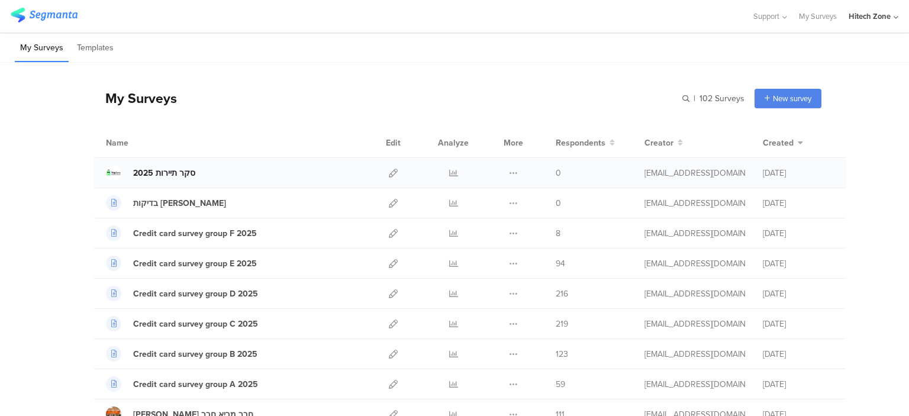
click at [166, 175] on div "סקר תיירות 2025" at bounding box center [164, 173] width 62 height 12
click at [389, 175] on icon at bounding box center [393, 173] width 9 height 9
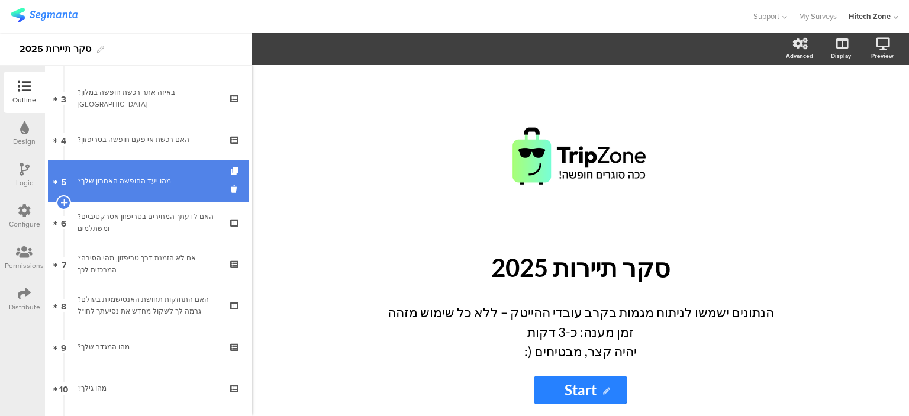
scroll to position [178, 0]
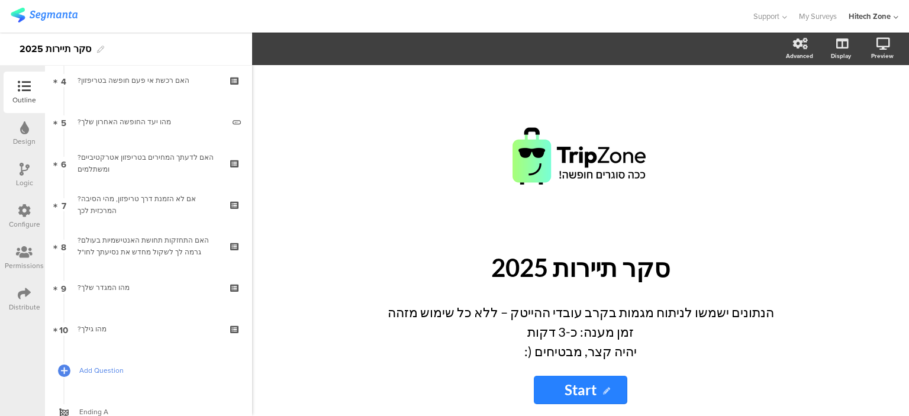
click at [101, 370] on span "Add Question" at bounding box center [154, 370] width 151 height 12
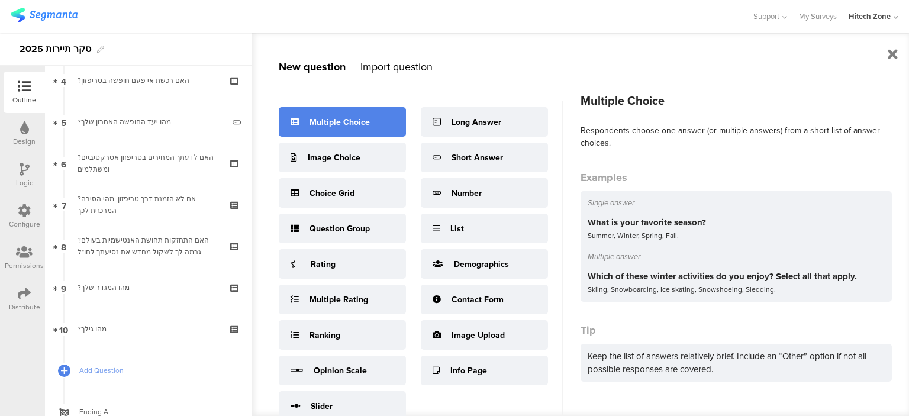
click at [336, 111] on div "Multiple Choice" at bounding box center [342, 122] width 127 height 30
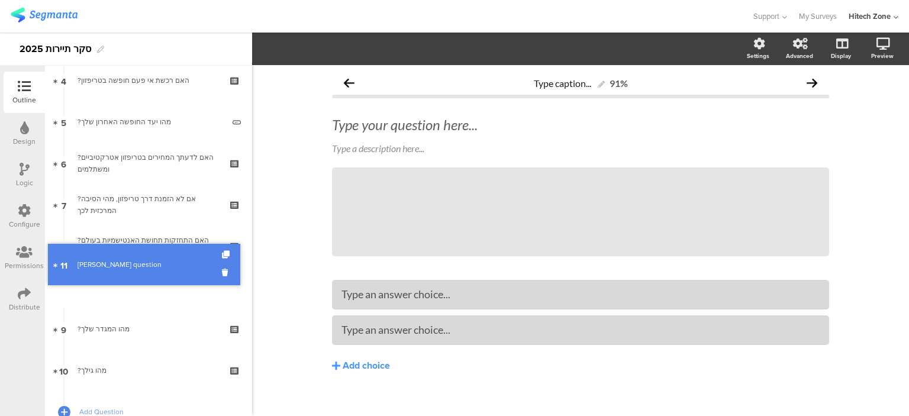
drag, startPoint x: 116, startPoint y: 366, endPoint x: 125, endPoint y: 260, distance: 106.3
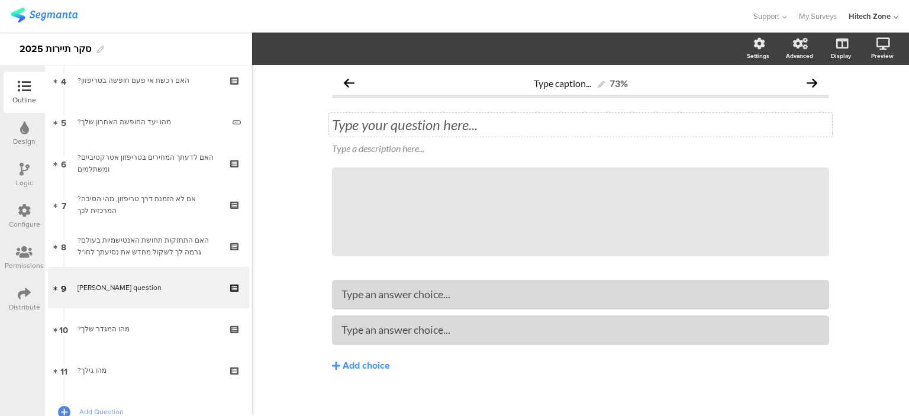
click at [422, 123] on div "Type your question here..." at bounding box center [580, 125] width 497 height 18
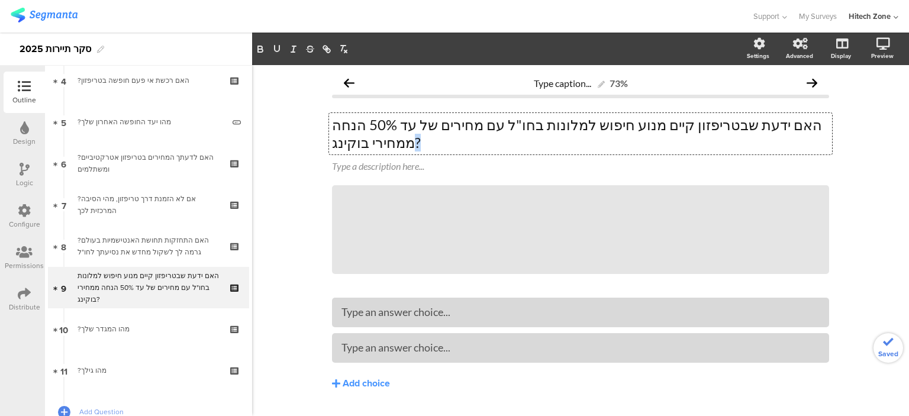
click at [796, 127] on p "האם ידעת שבטריפזון קיים מנוע חיפוש למלונות בחו"ל עם מחירים של עד 50% הנחה ממחיר…" at bounding box center [580, 134] width 497 height 36
click at [332, 125] on p "האם ידעת שבטריפזון קיים מנוע חיפוש למלונות בחו"ל עם מחירים של עד 50% הנחה ממחיר…" at bounding box center [580, 134] width 497 height 36
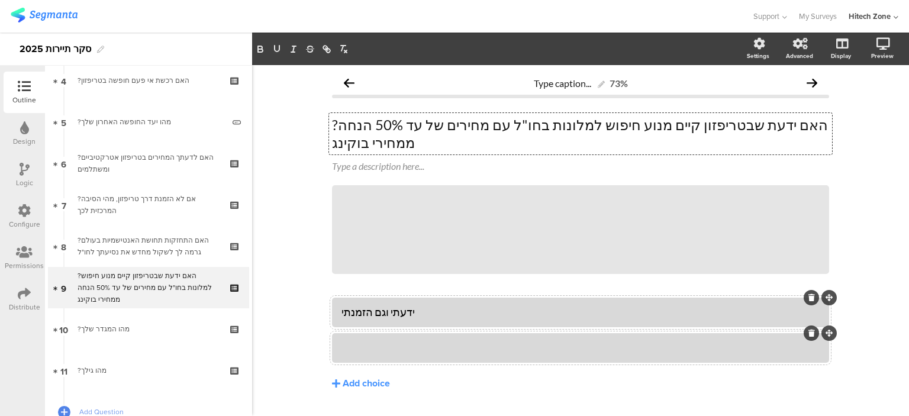
click at [400, 341] on div at bounding box center [580, 348] width 478 height 14
click at [364, 377] on div "Add choice" at bounding box center [366, 383] width 47 height 12
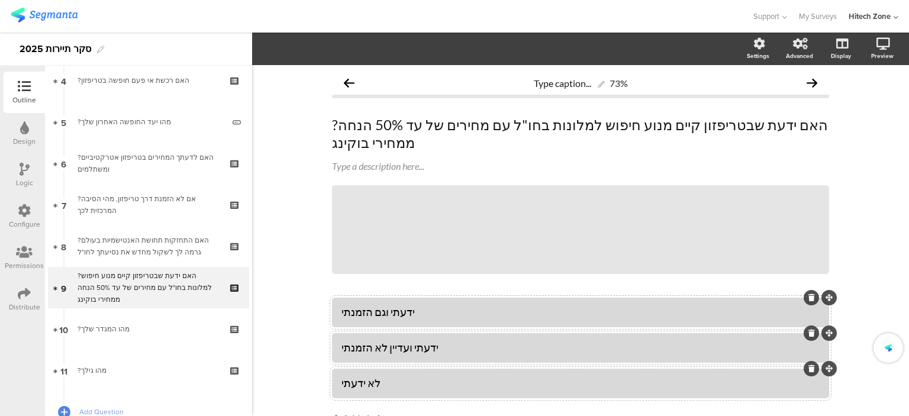
scroll to position [47, 0]
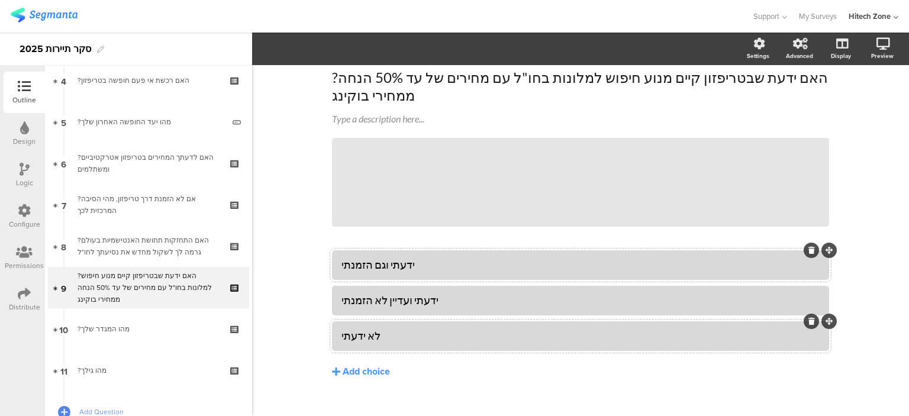
drag, startPoint x: 880, startPoint y: 353, endPoint x: 830, endPoint y: 371, distance: 52.8
click at [879, 353] on div "Type caption... 73% ?האם ידעת שבטריפזון קיים מנוע חיפוש למלונות בחו"ל עם מחירים…" at bounding box center [580, 226] width 657 height 416
click at [803, 380] on div "ידעתי וגם הזמנתי ידעתי ועדיין לא הזמנתי לא ידעתי Add choice" at bounding box center [580, 339] width 497 height 178
click at [284, 193] on div "Type caption... 73% ?האם ידעת שבטריפזון קיים מנוע חיפוש למלונות בחו"ל עם מחירים…" at bounding box center [580, 226] width 657 height 416
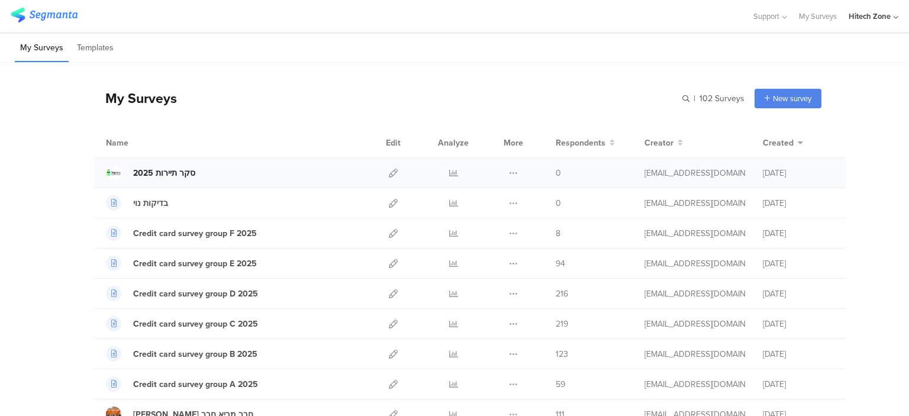
click at [147, 172] on div "סקר תיירות 2025" at bounding box center [164, 173] width 62 height 12
click at [172, 175] on div "סקר תיירות 2025" at bounding box center [164, 173] width 62 height 12
